Goal: Task Accomplishment & Management: Use online tool/utility

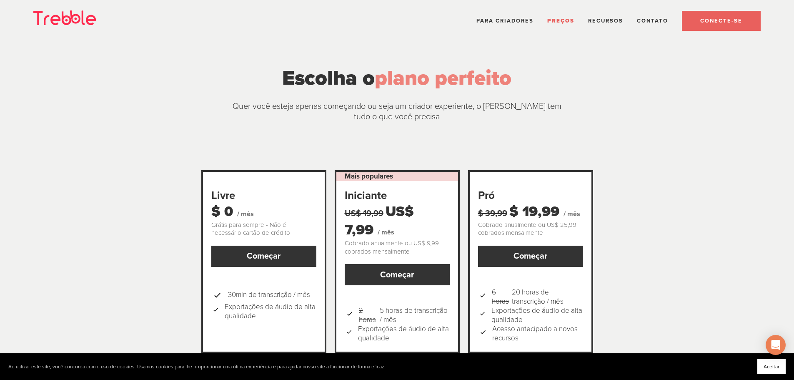
click at [713, 25] on link "CONECTE-SE" at bounding box center [721, 21] width 79 height 20
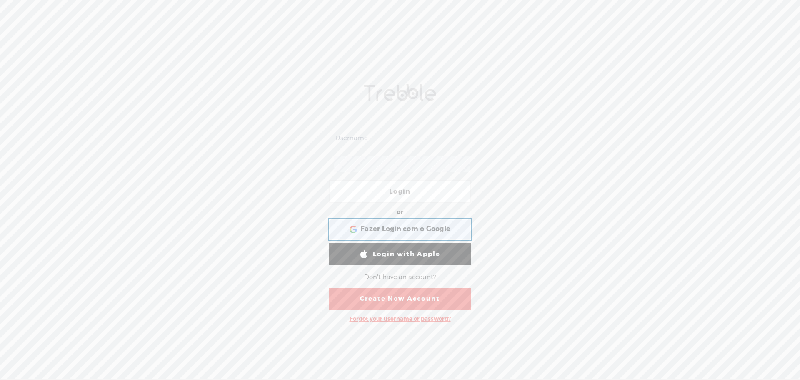
click at [396, 233] on span "Fazer Login com o Google" at bounding box center [405, 229] width 90 height 9
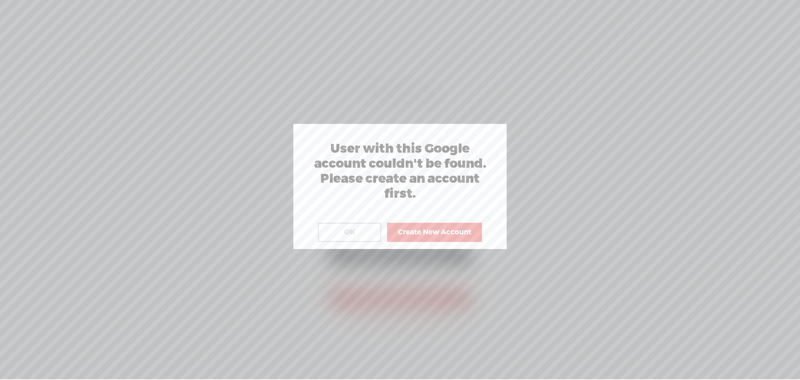
click at [360, 235] on button "OK" at bounding box center [349, 231] width 63 height 19
